Goal: Information Seeking & Learning: Learn about a topic

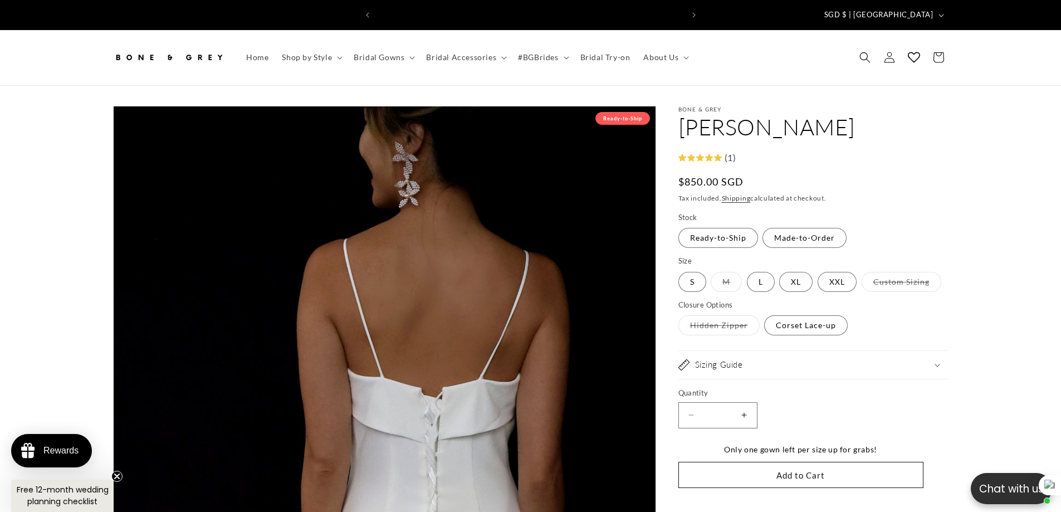
scroll to position [0, 613]
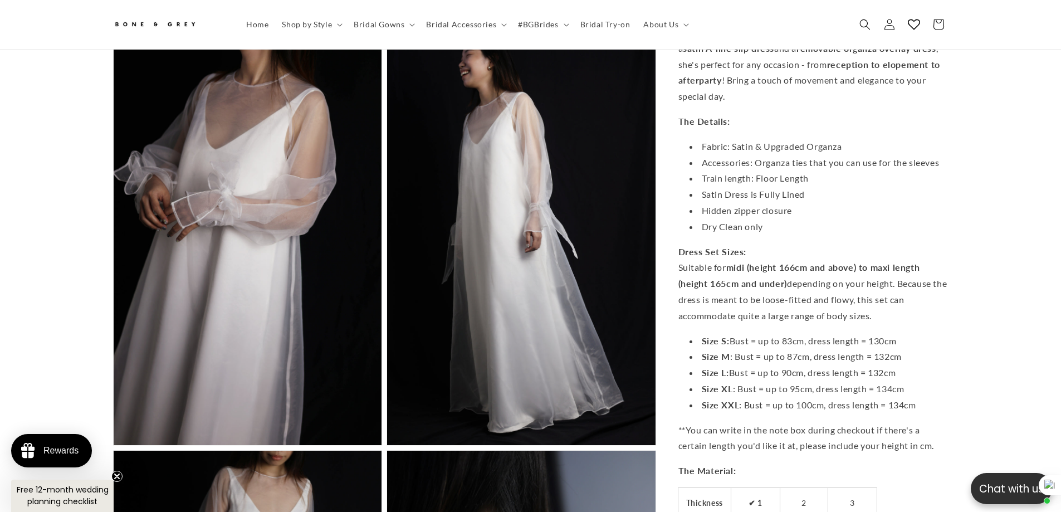
scroll to position [0, 306]
